Goal: Task Accomplishment & Management: Use online tool/utility

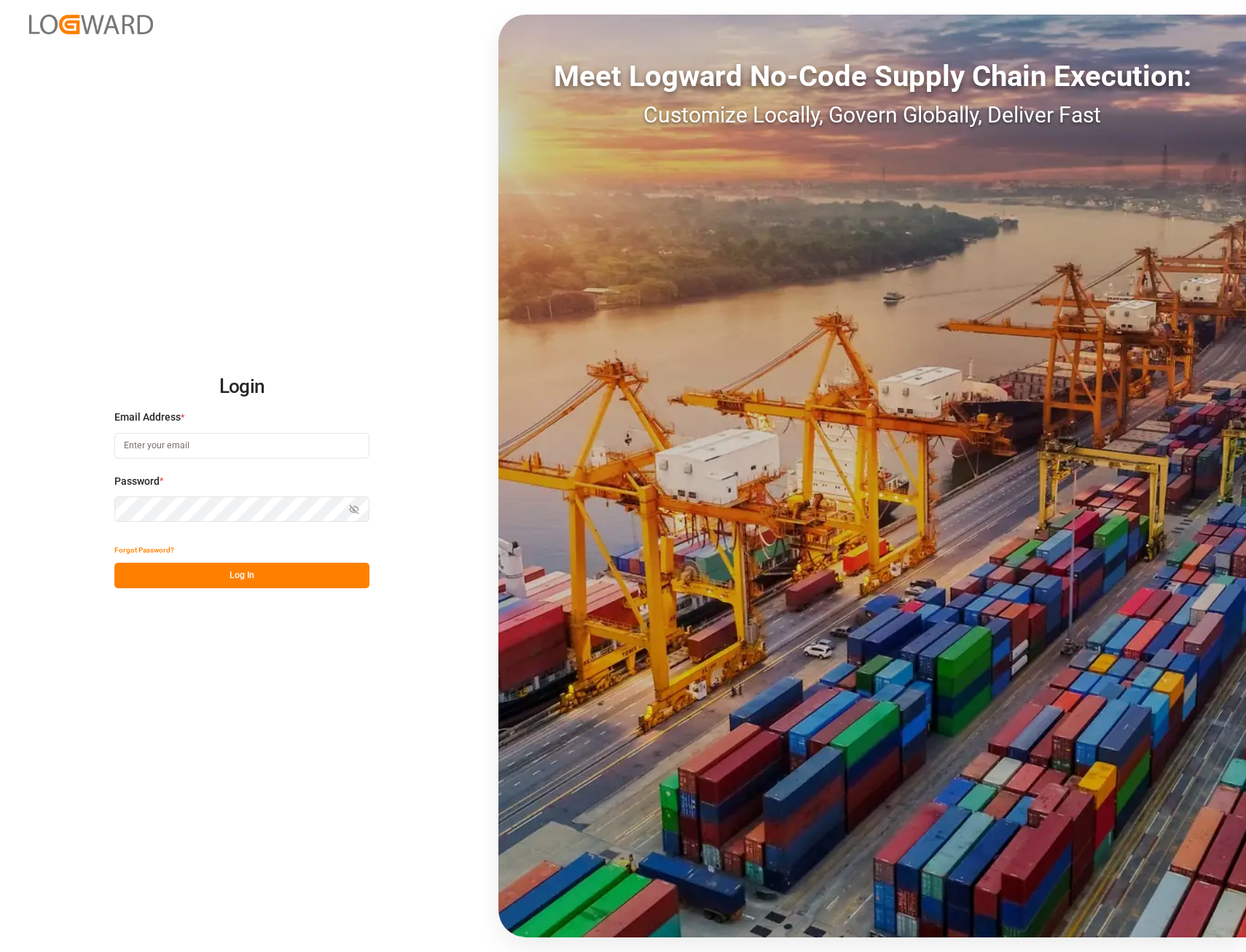
type input "[EMAIL_ADDRESS][PERSON_NAME][DOMAIN_NAME]"
click at [235, 578] on button "Log In" at bounding box center [242, 575] width 255 height 26
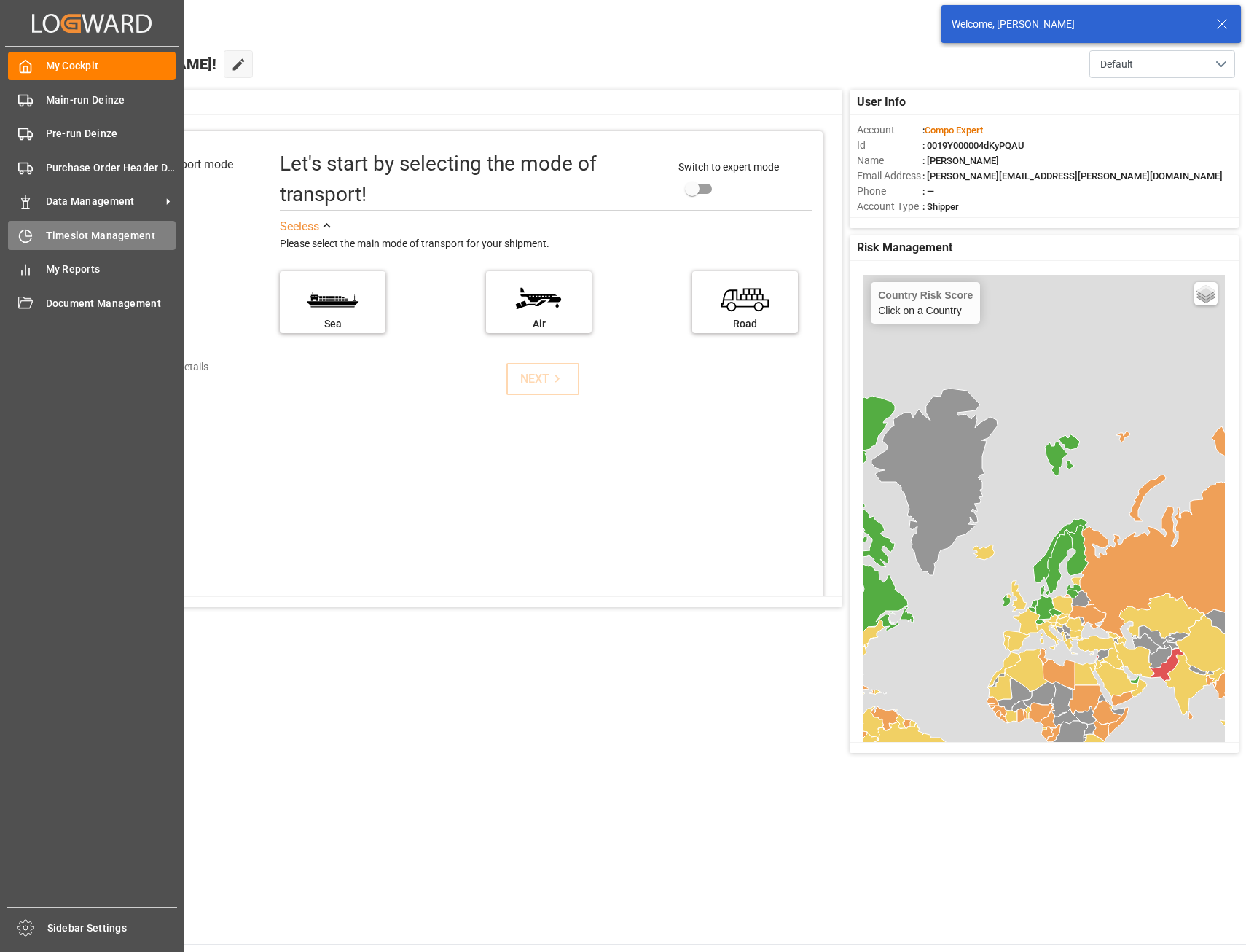
click at [130, 236] on span "Timeslot Management" at bounding box center [111, 236] width 130 height 15
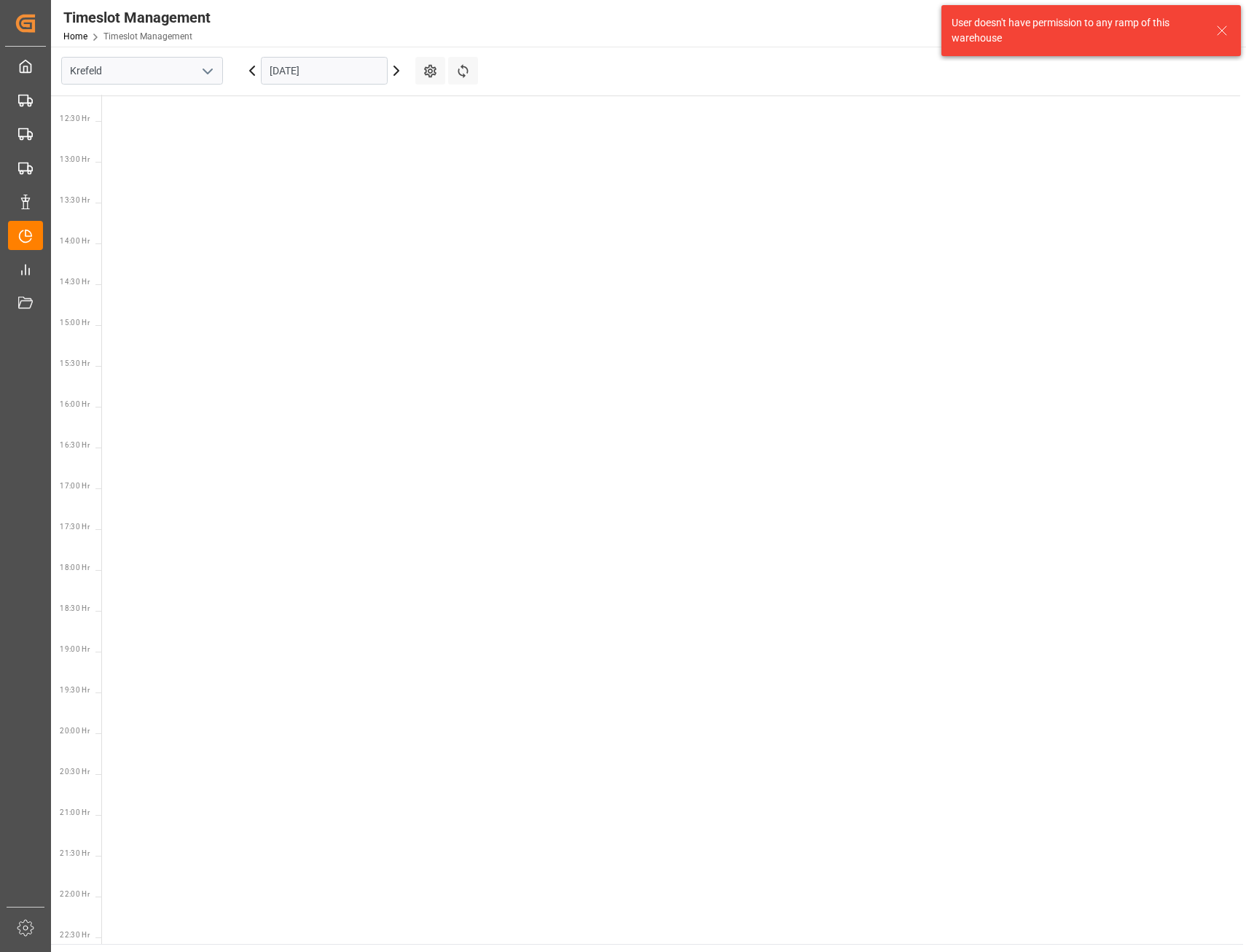
scroll to position [1001, 0]
click at [204, 72] on icon "open menu" at bounding box center [208, 71] width 17 height 17
click at [122, 106] on div "Deinze" at bounding box center [142, 103] width 160 height 33
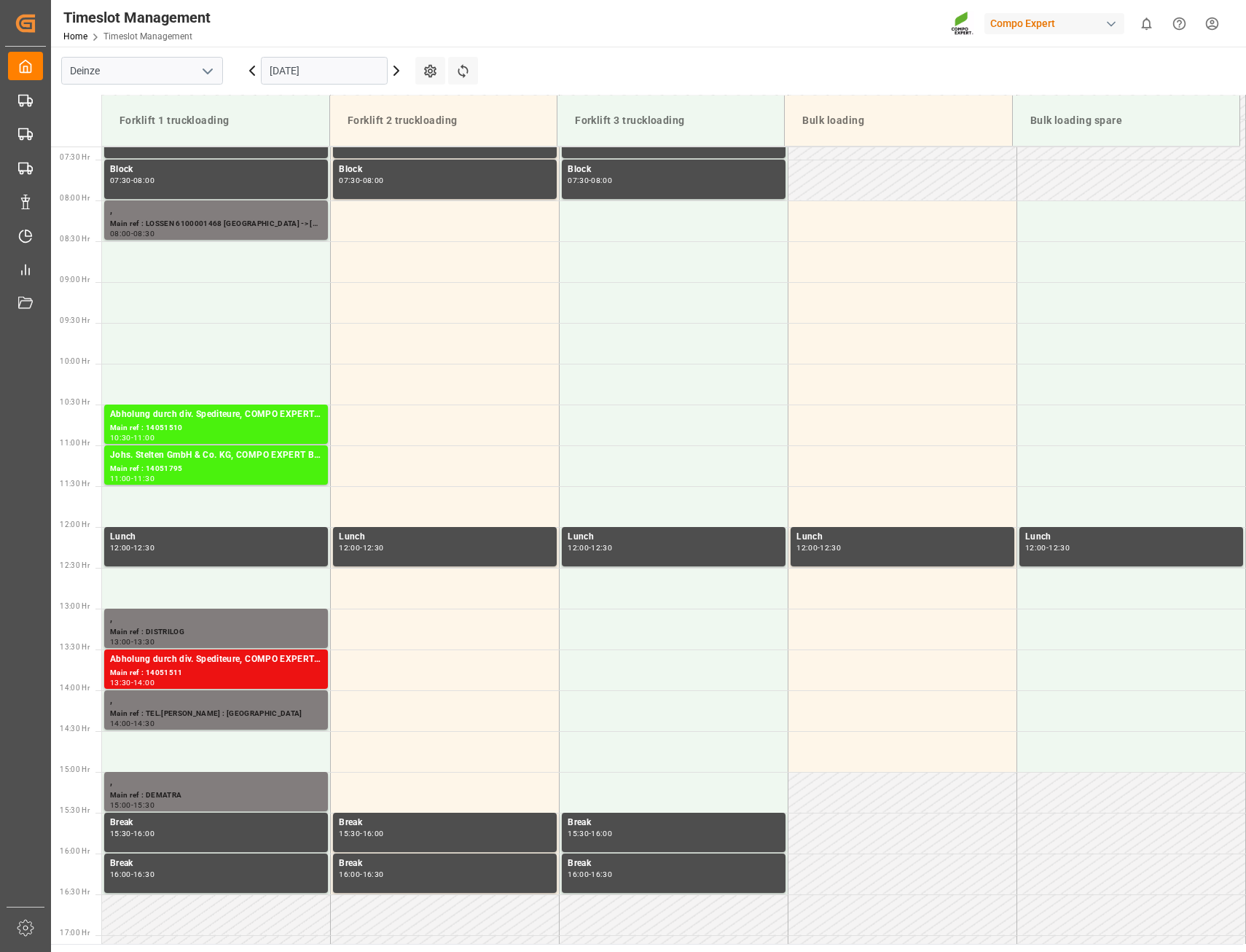
scroll to position [583, 0]
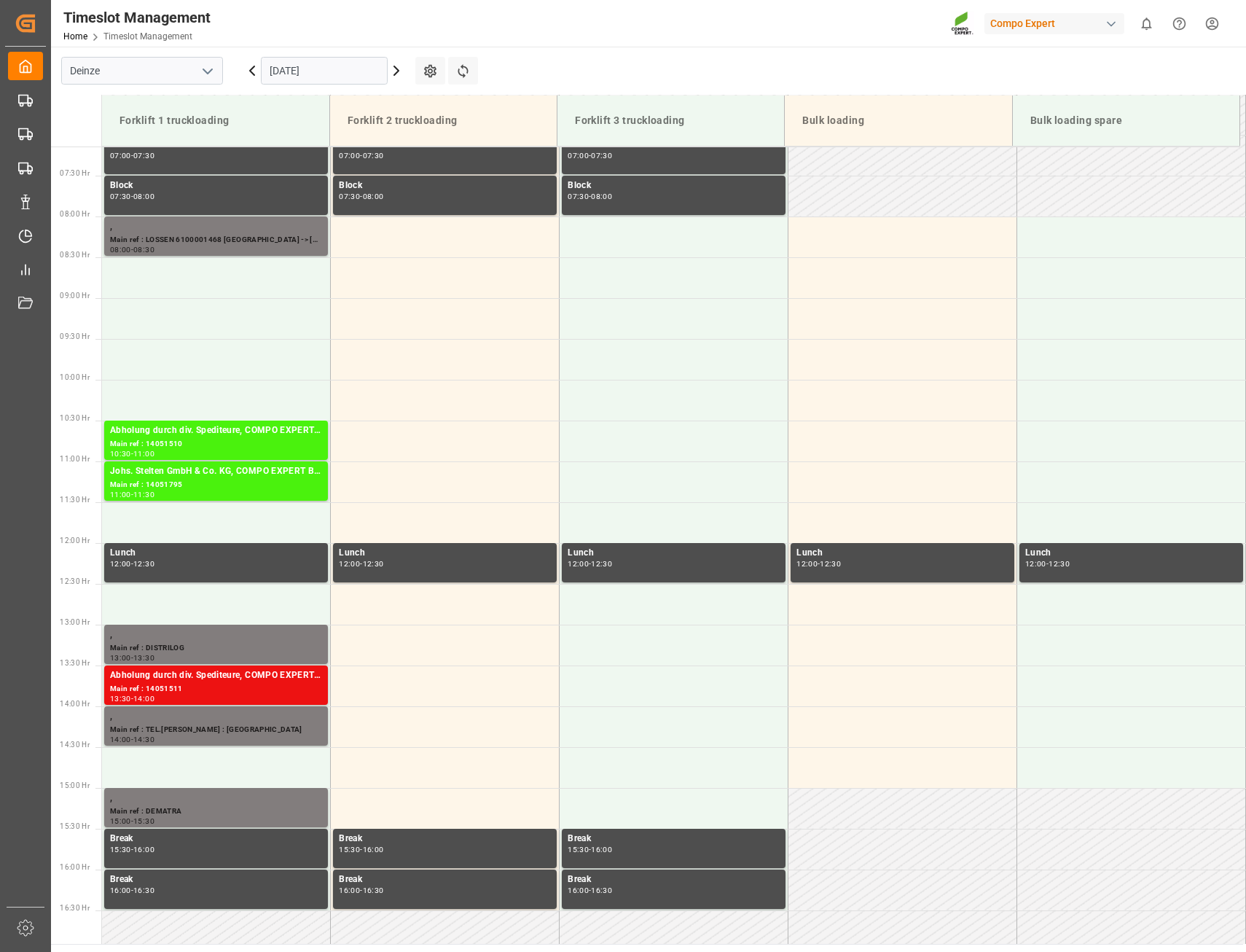
click at [402, 72] on icon at bounding box center [396, 71] width 17 height 17
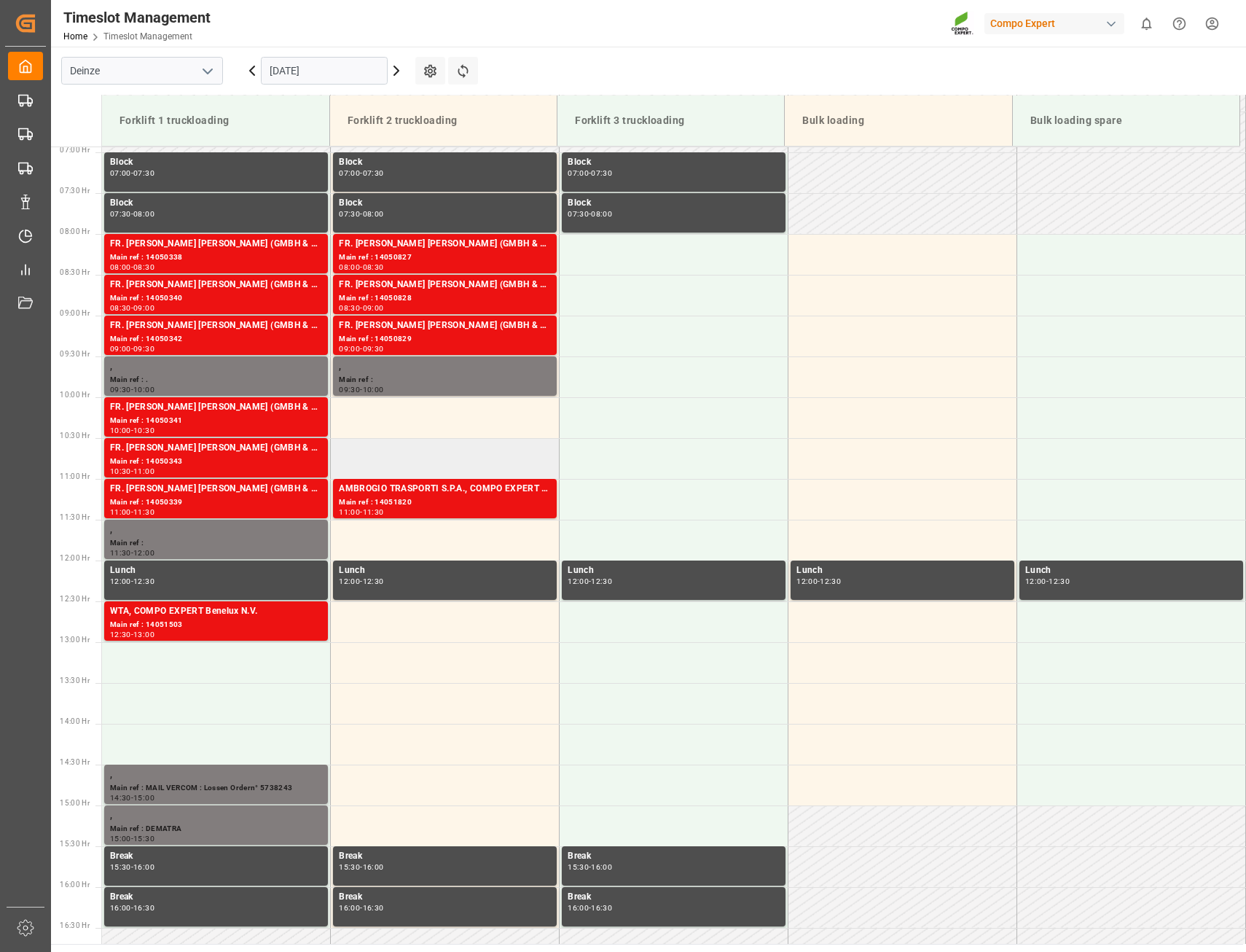
scroll to position [542, 0]
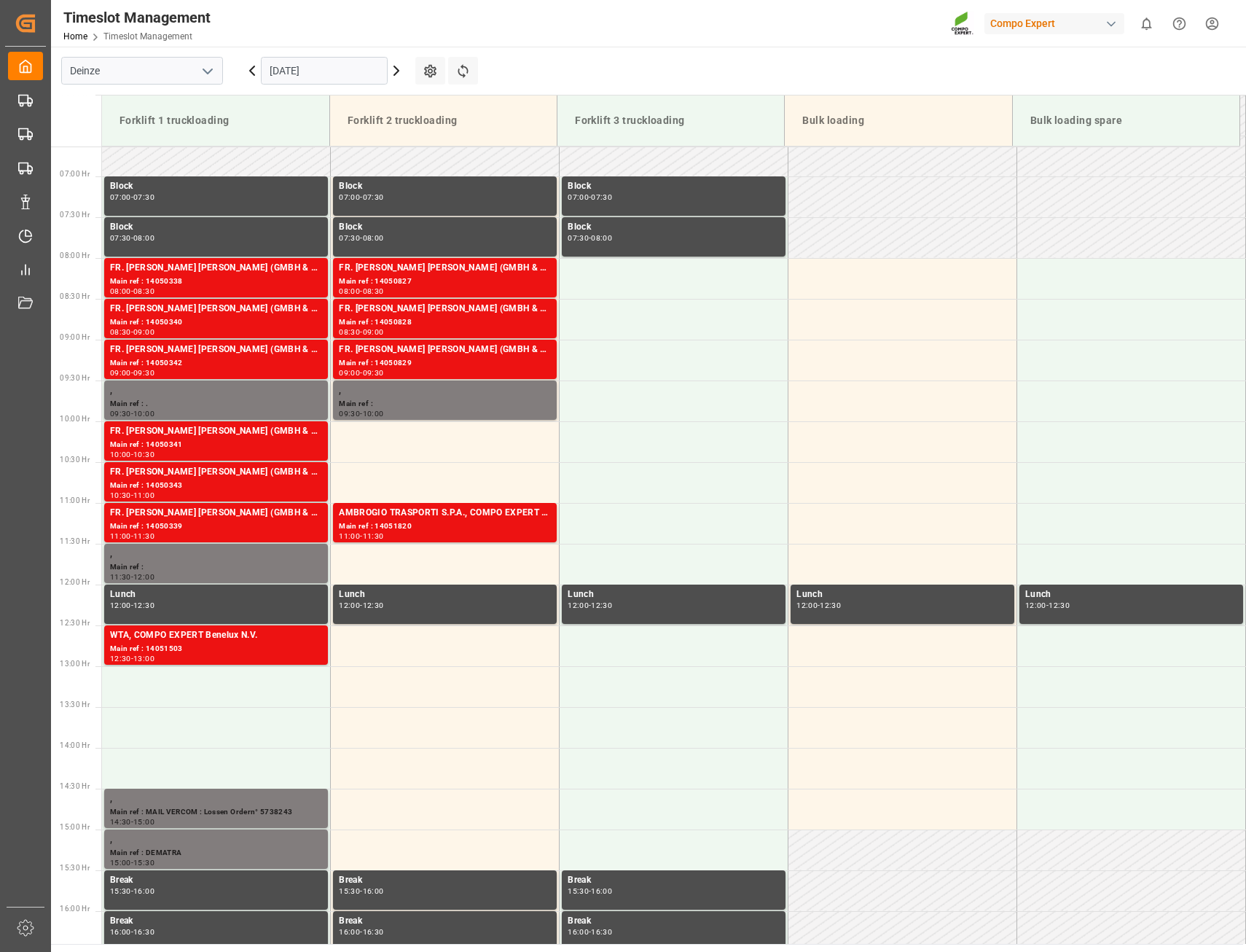
click at [400, 67] on icon at bounding box center [396, 71] width 17 height 17
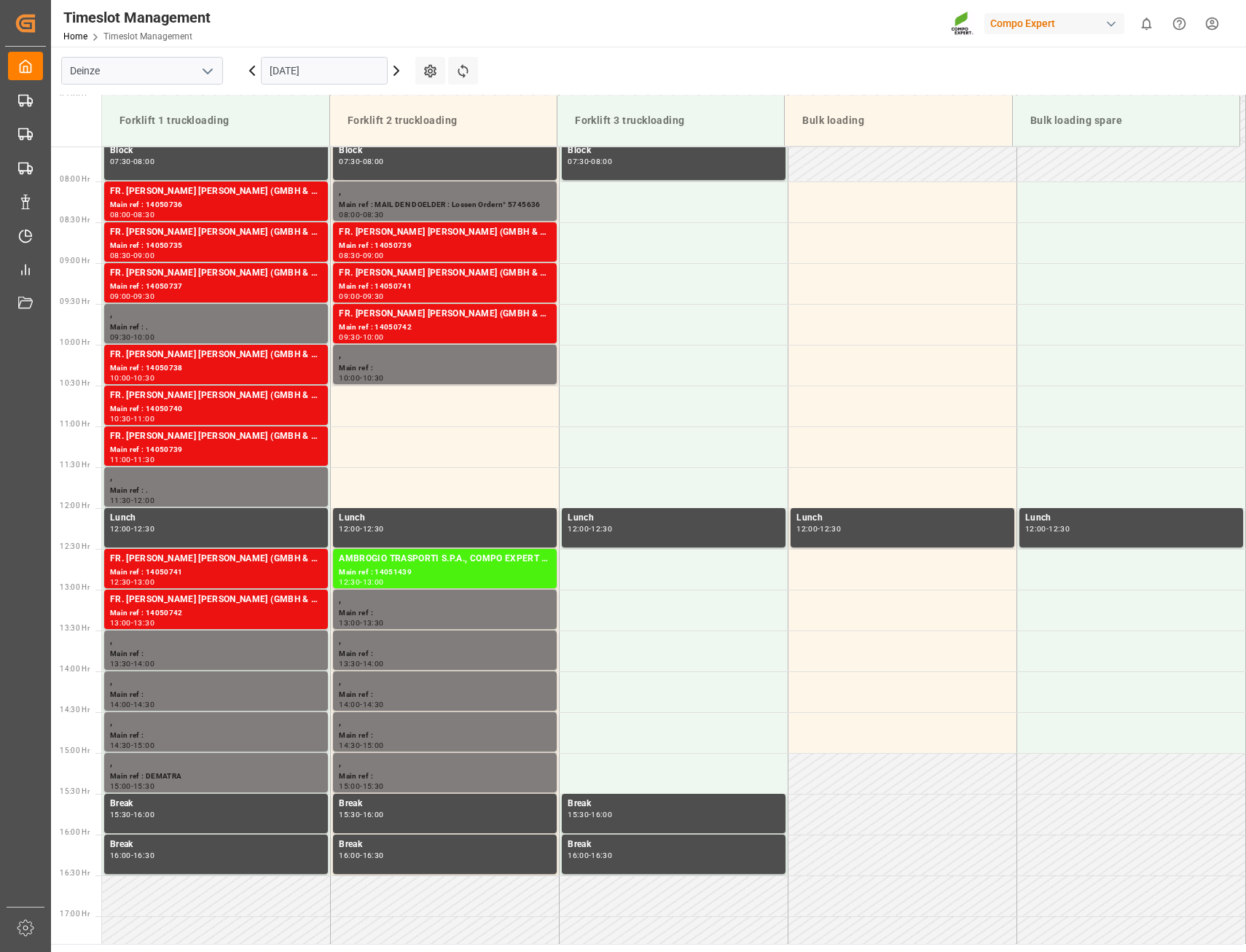
scroll to position [615, 0]
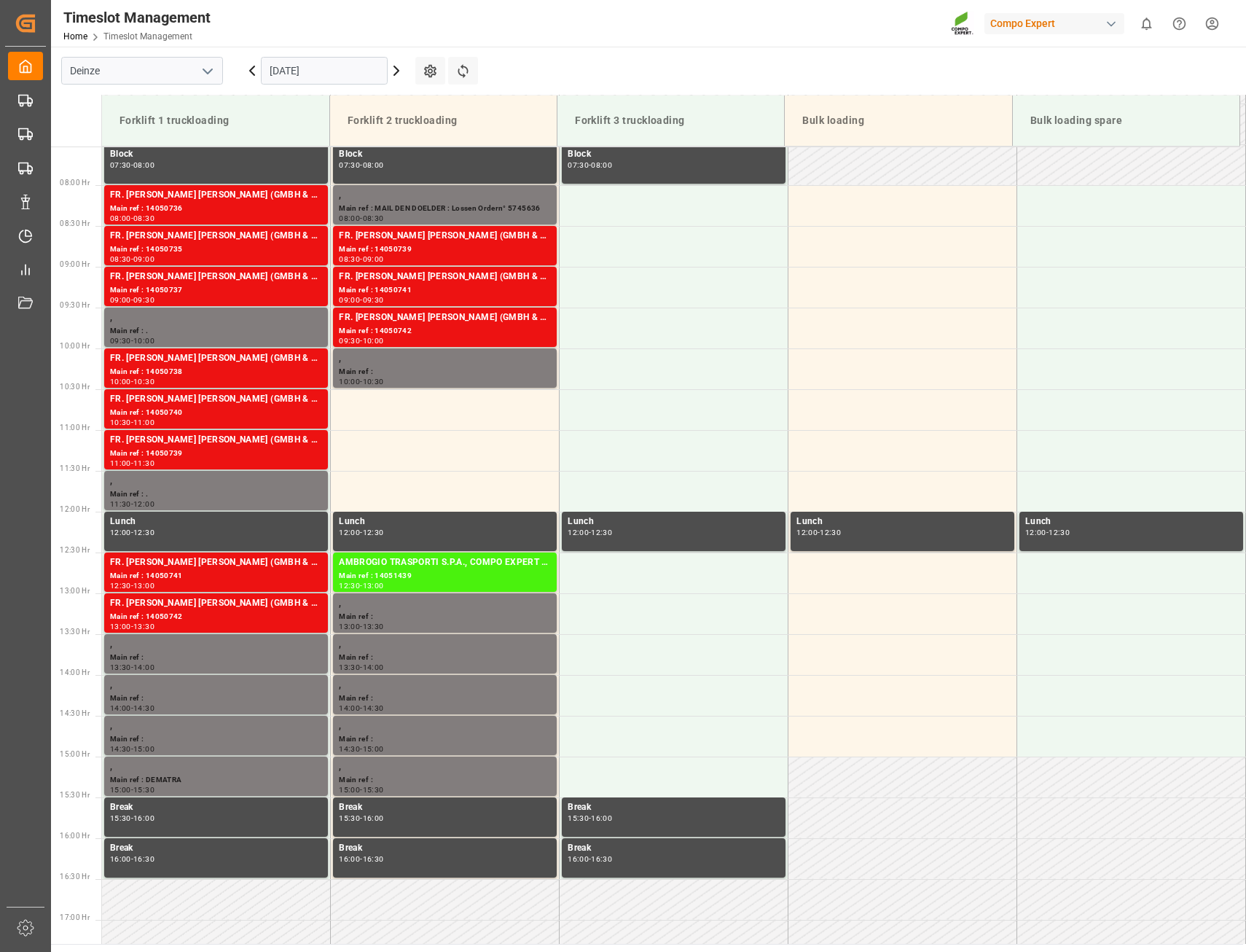
click at [396, 71] on icon at bounding box center [396, 71] width 17 height 17
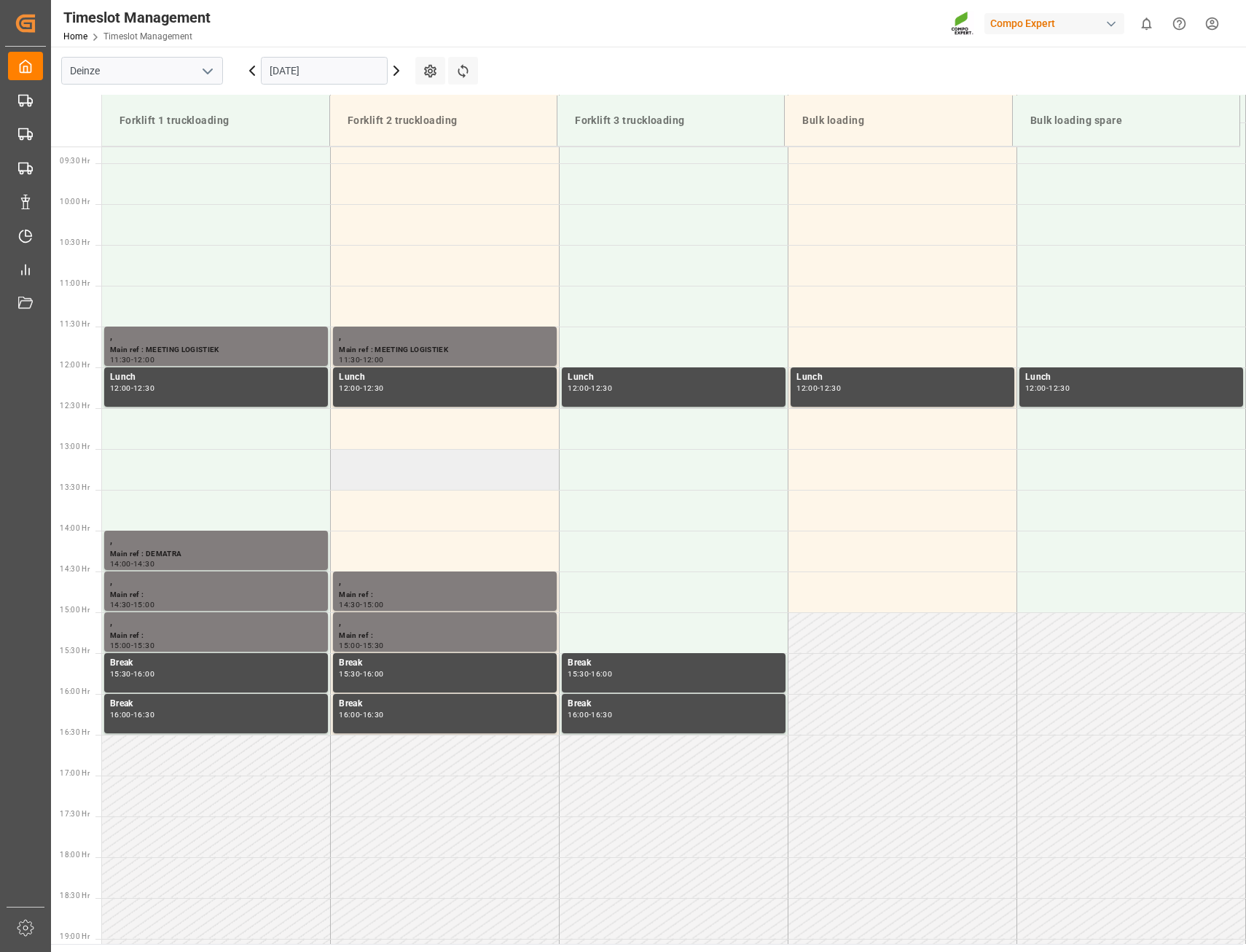
scroll to position [760, 0]
